Goal: Task Accomplishment & Management: Use online tool/utility

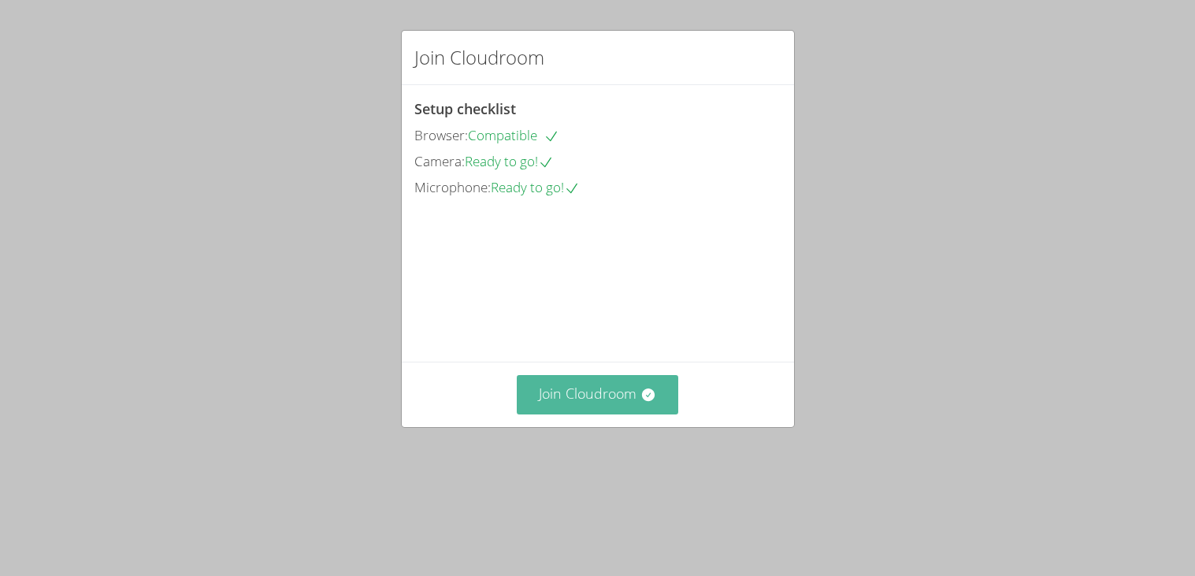
click at [633, 414] on button "Join Cloudroom" at bounding box center [597, 394] width 161 height 39
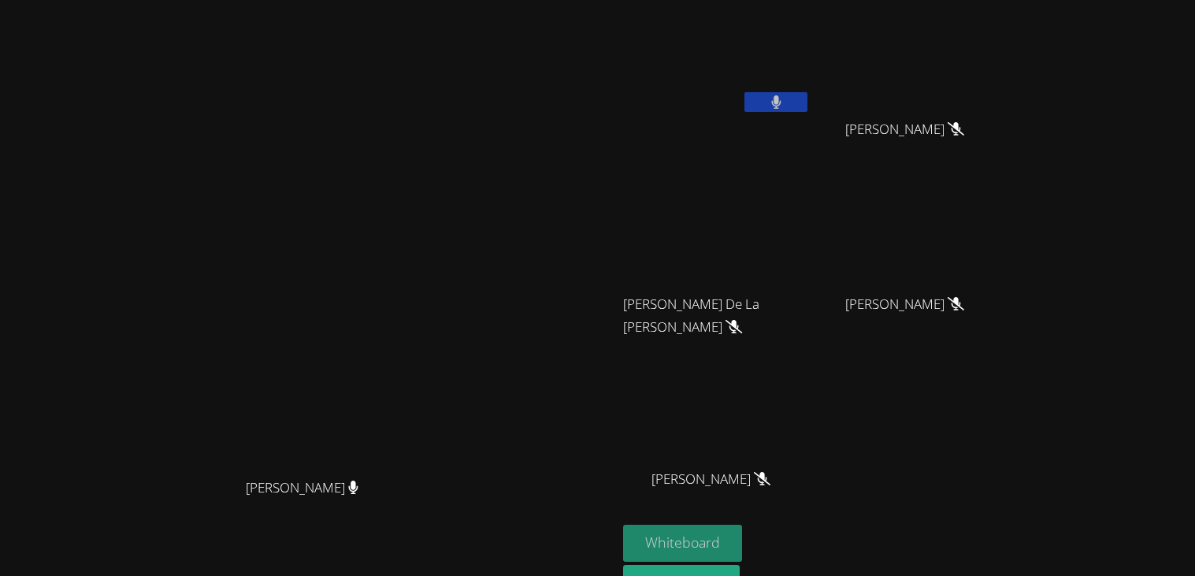
click at [742, 525] on button "Whiteboard" at bounding box center [682, 543] width 119 height 37
click at [807, 102] on button at bounding box center [775, 102] width 63 height 20
click at [742, 548] on button "Whiteboard" at bounding box center [682, 543] width 119 height 37
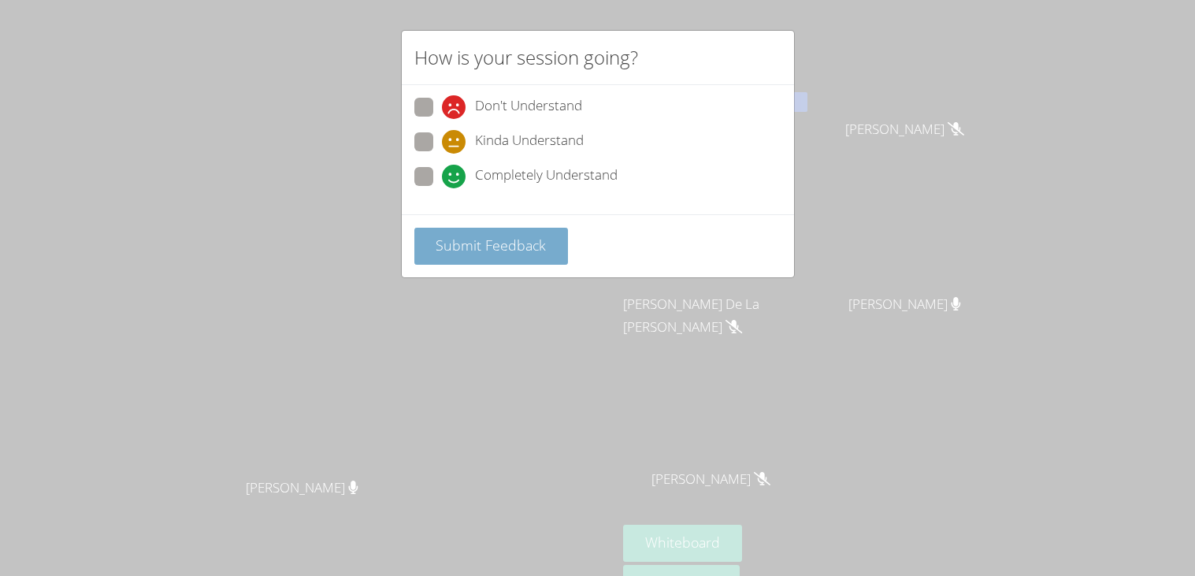
click at [525, 228] on button "Submit Feedback" at bounding box center [491, 246] width 154 height 37
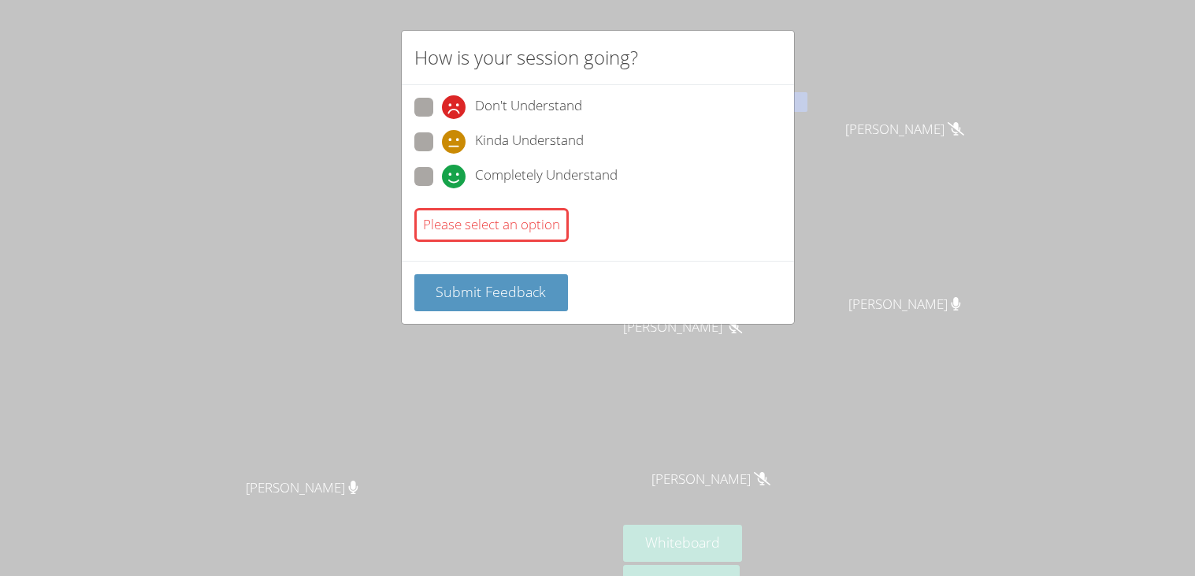
click at [442, 188] on span at bounding box center [442, 188] width 0 height 0
click at [442, 172] on input "Completely Understand" at bounding box center [448, 173] width 13 height 13
radio input "true"
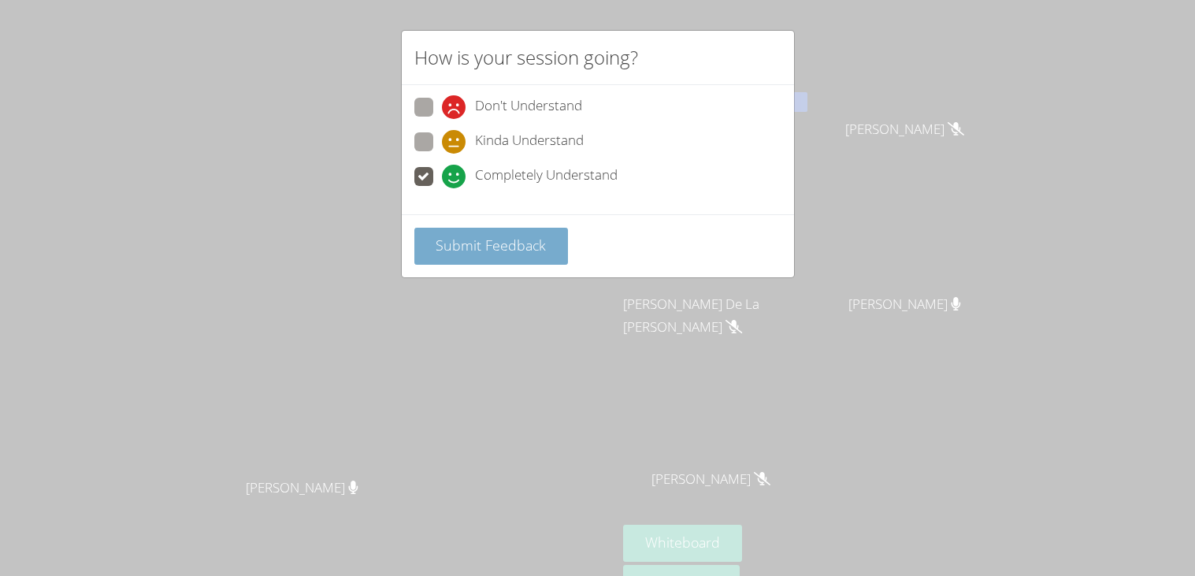
click at [476, 236] on span "Submit Feedback" at bounding box center [491, 245] width 110 height 19
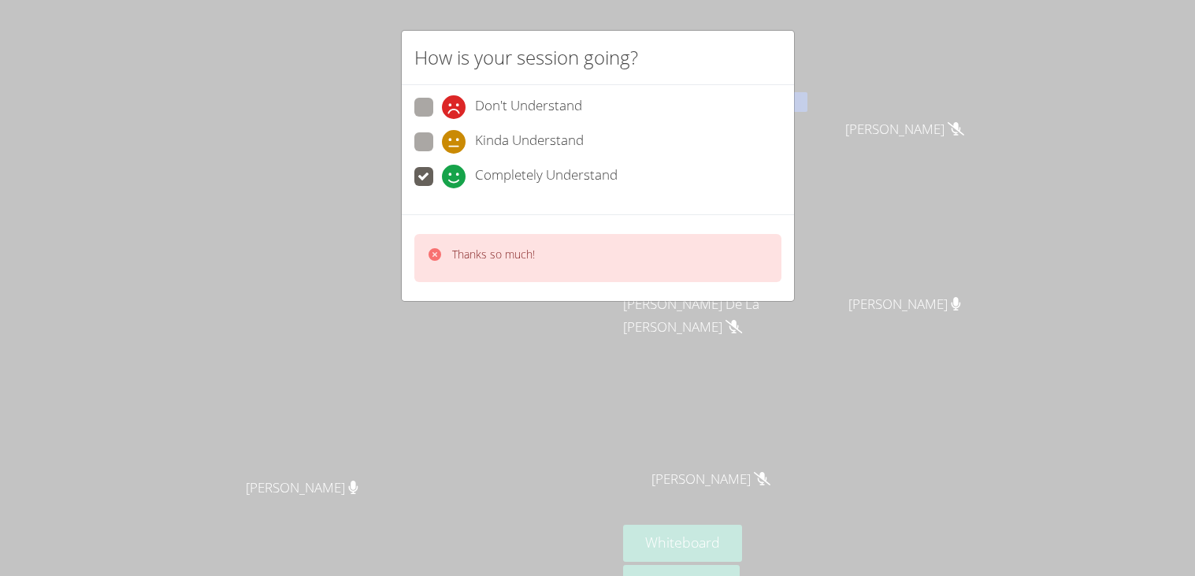
click at [506, 260] on div "Thanks so much!" at bounding box center [493, 258] width 83 height 23
